Goal: Task Accomplishment & Management: Complete application form

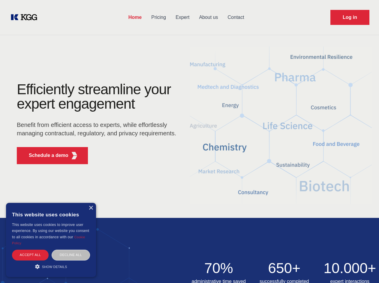
click at [189, 141] on div "Efficiently streamline your expert engagement Benefit from efficient access to …" at bounding box center [98, 125] width 183 height 87
click at [45, 156] on p "Schedule a demo" at bounding box center [49, 155] width 40 height 7
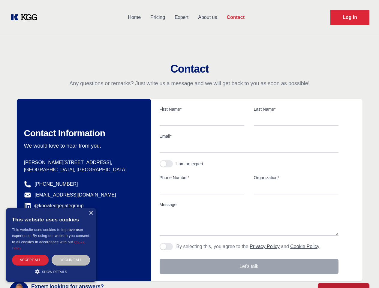
click at [91, 208] on div "× This website uses cookies This website uses cookies to improve user experienc…" at bounding box center [51, 245] width 90 height 74
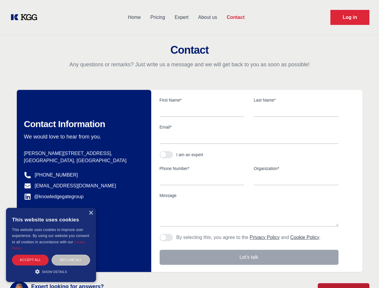
click at [30, 255] on div "Accept all" at bounding box center [30, 260] width 37 height 11
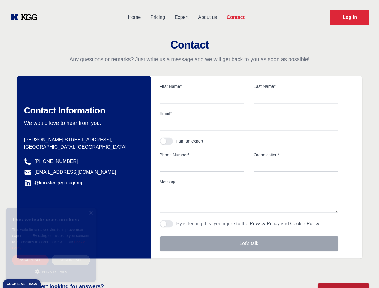
click at [71, 255] on div "Decline all" at bounding box center [71, 260] width 38 height 11
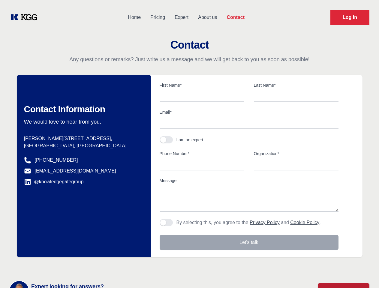
click at [51, 267] on main "Contact Any questions or remarks? Just write us a message and we will get back …" at bounding box center [189, 156] width 379 height 313
